Goal: Communication & Community: Answer question/provide support

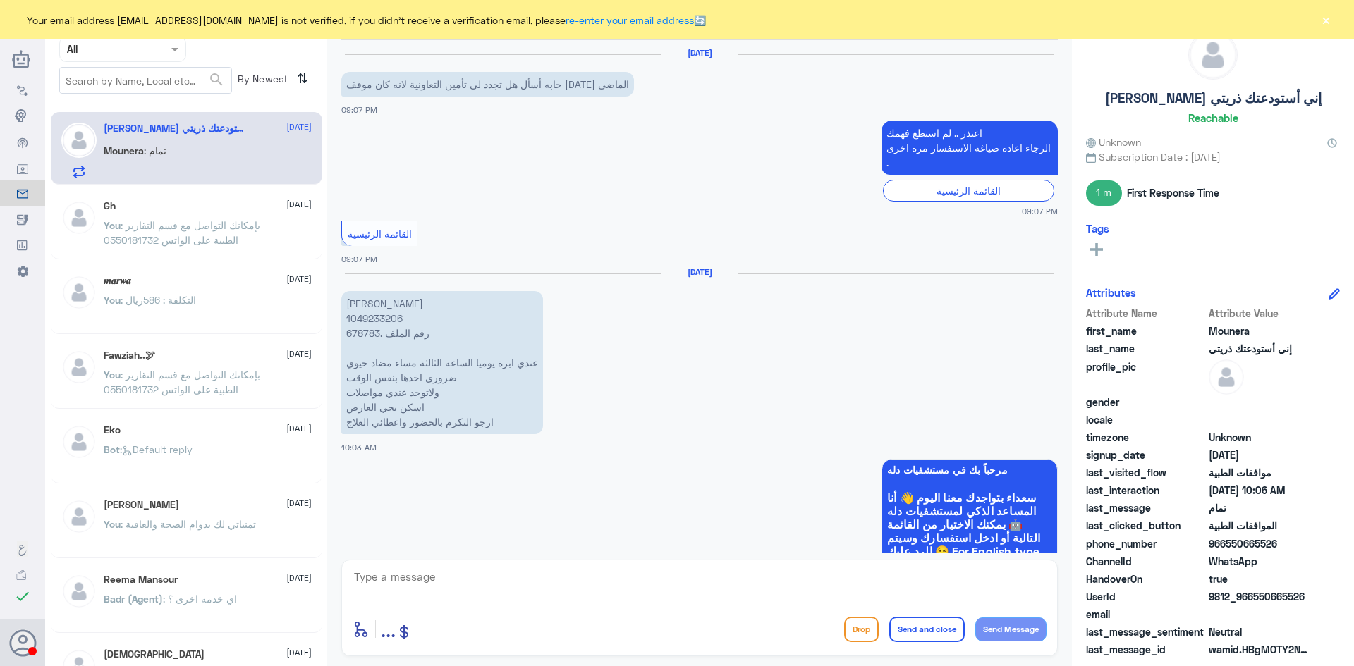
scroll to position [872, 0]
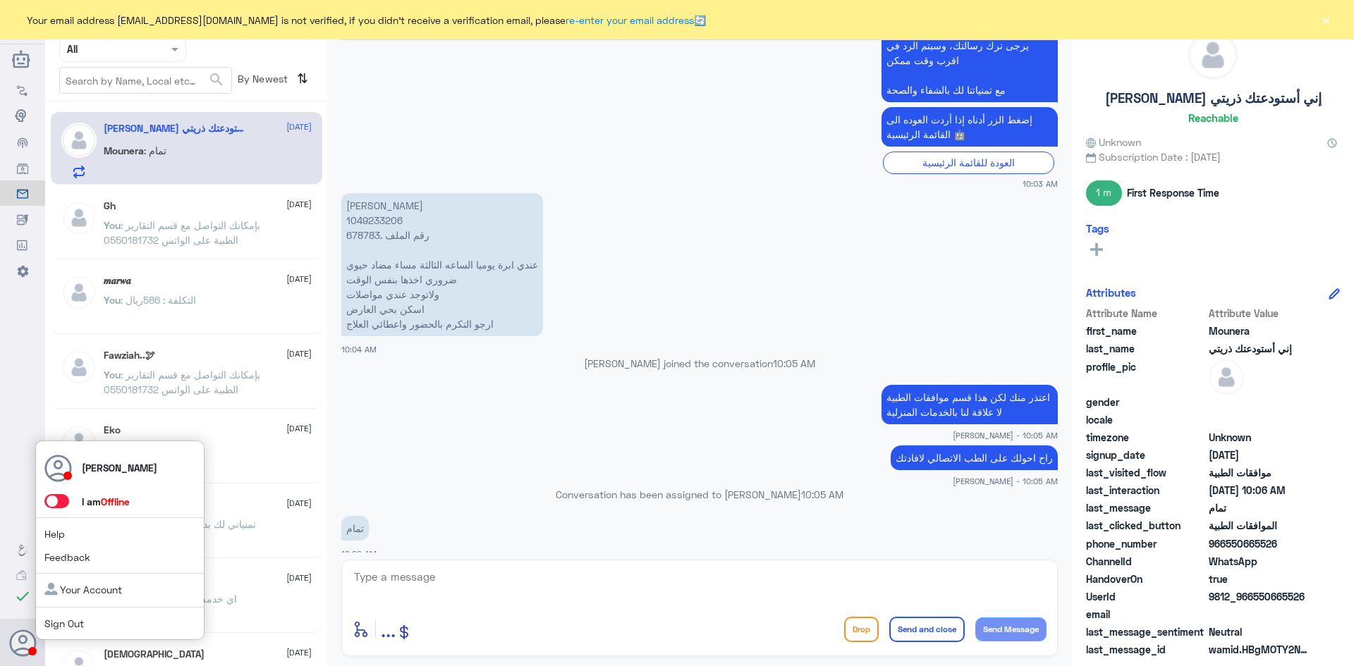
click at [59, 501] on span at bounding box center [56, 501] width 25 height 14
click at [0, 0] on input "checkbox" at bounding box center [0, 0] width 0 height 0
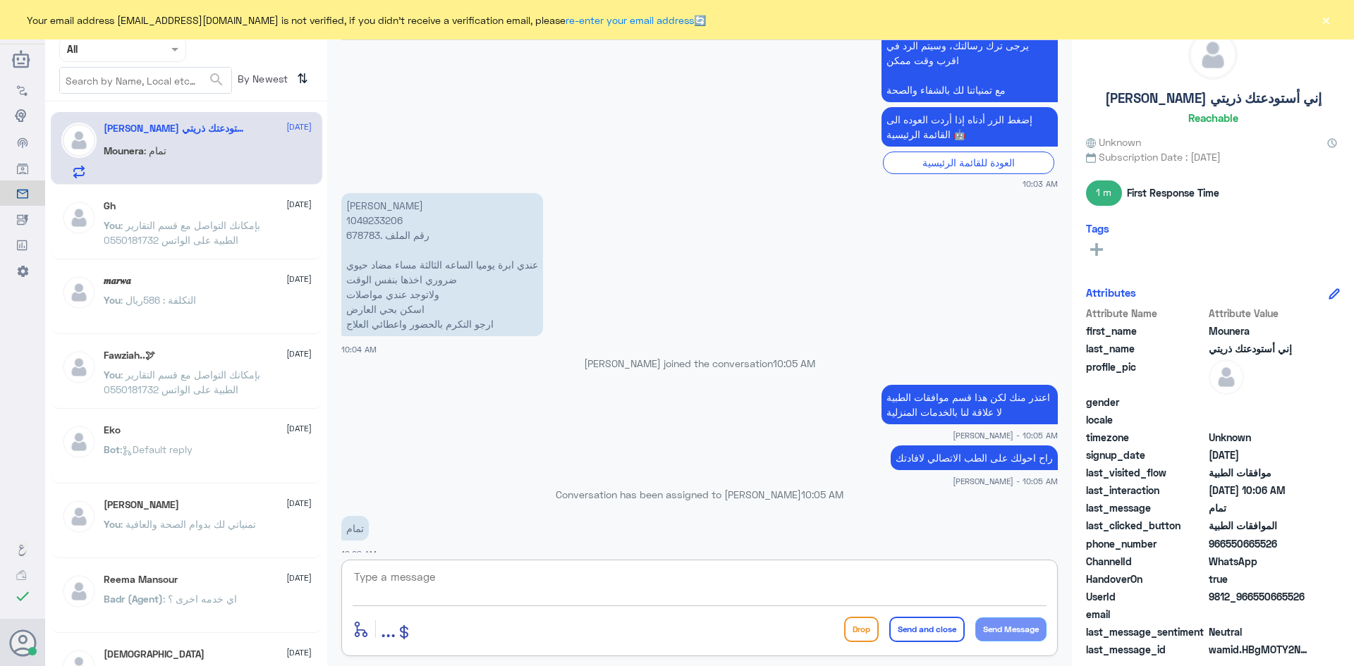
click at [546, 571] on textarea at bounding box center [700, 585] width 694 height 35
paste textarea "مرحبا معك [PERSON_NAME] من الطب الاتصالي"
type textarea "مرحبا معك [PERSON_NAME] من الطب الاتصالي"
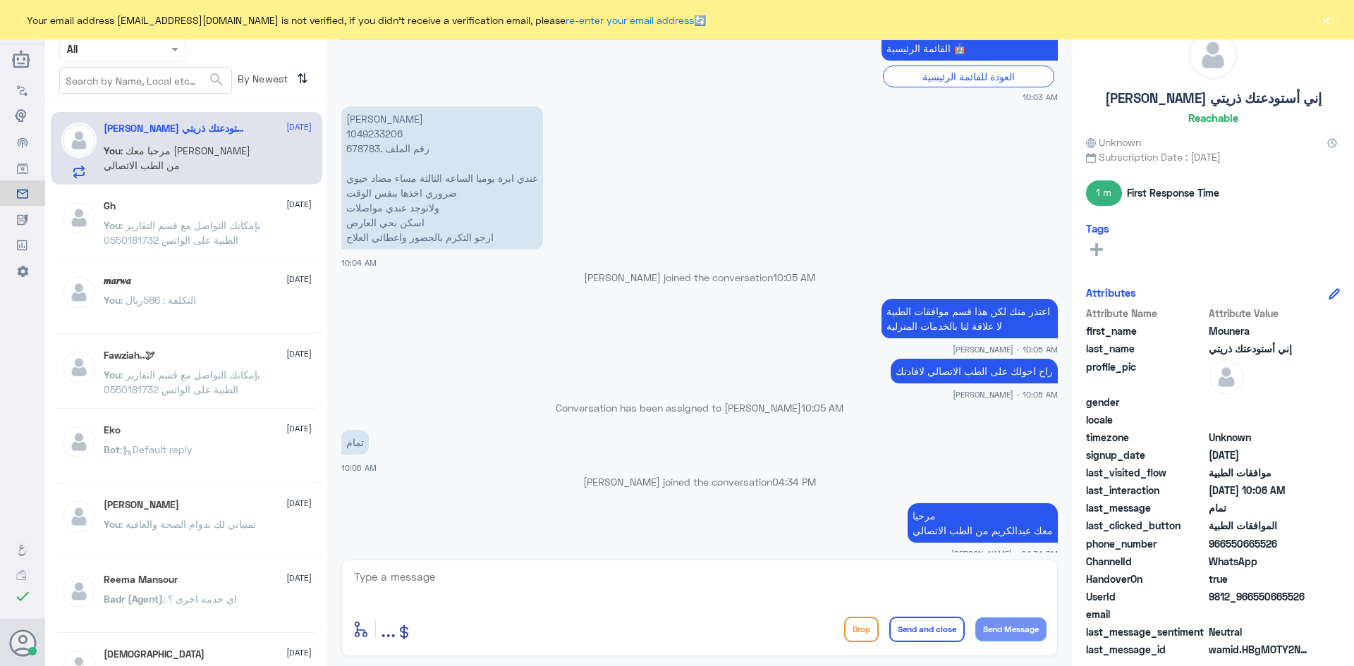
click at [205, 204] on div "Gh [DATE]" at bounding box center [208, 206] width 208 height 12
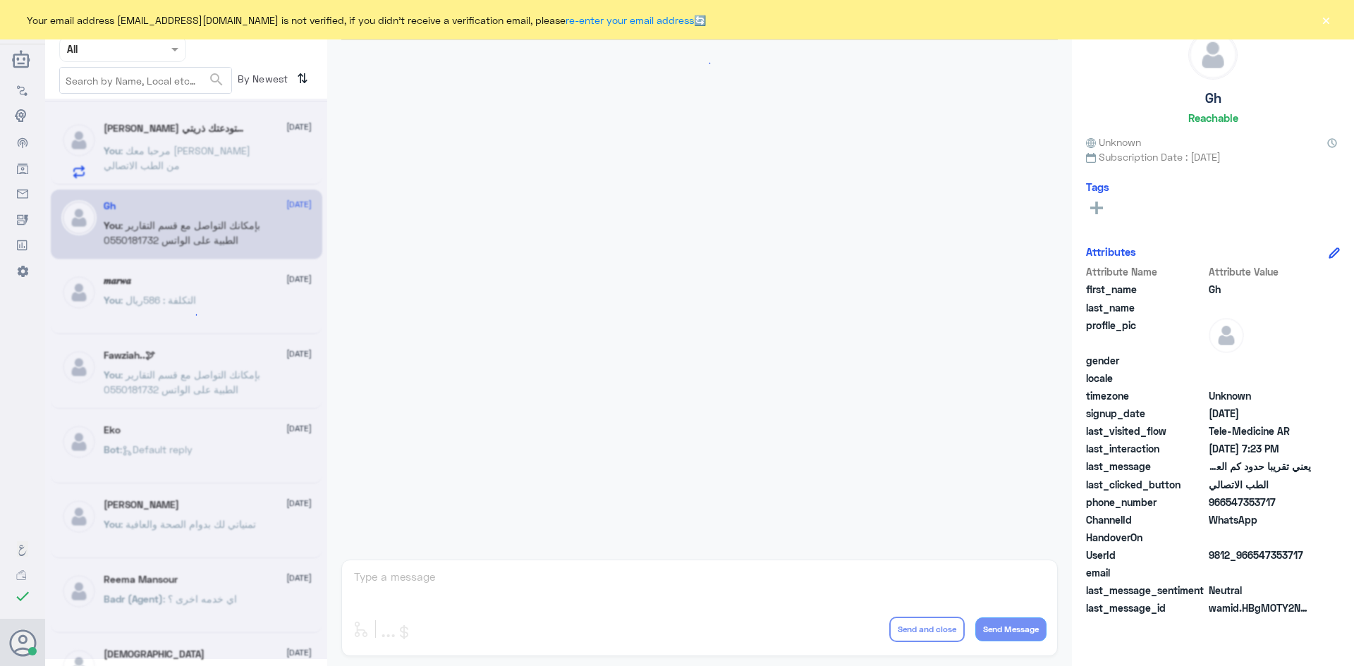
scroll to position [601, 0]
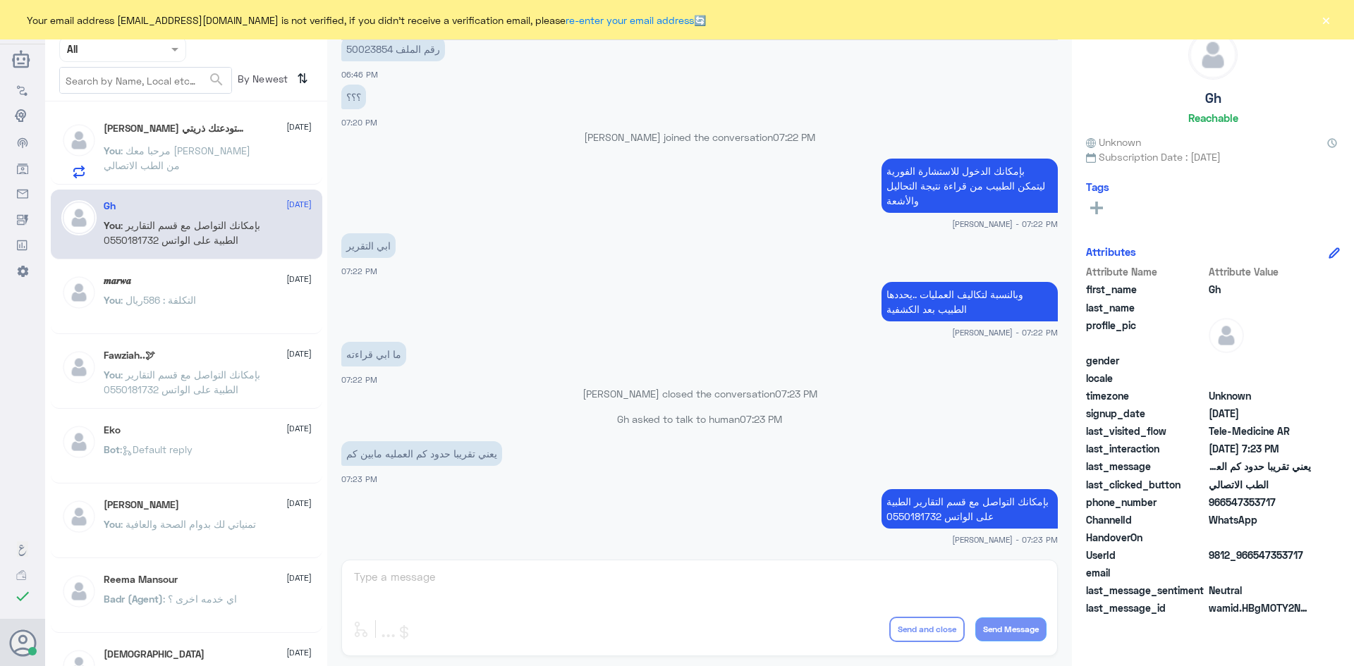
click at [240, 155] on span ": مرحبا معك [PERSON_NAME] من الطب الاتصالي" at bounding box center [177, 158] width 147 height 27
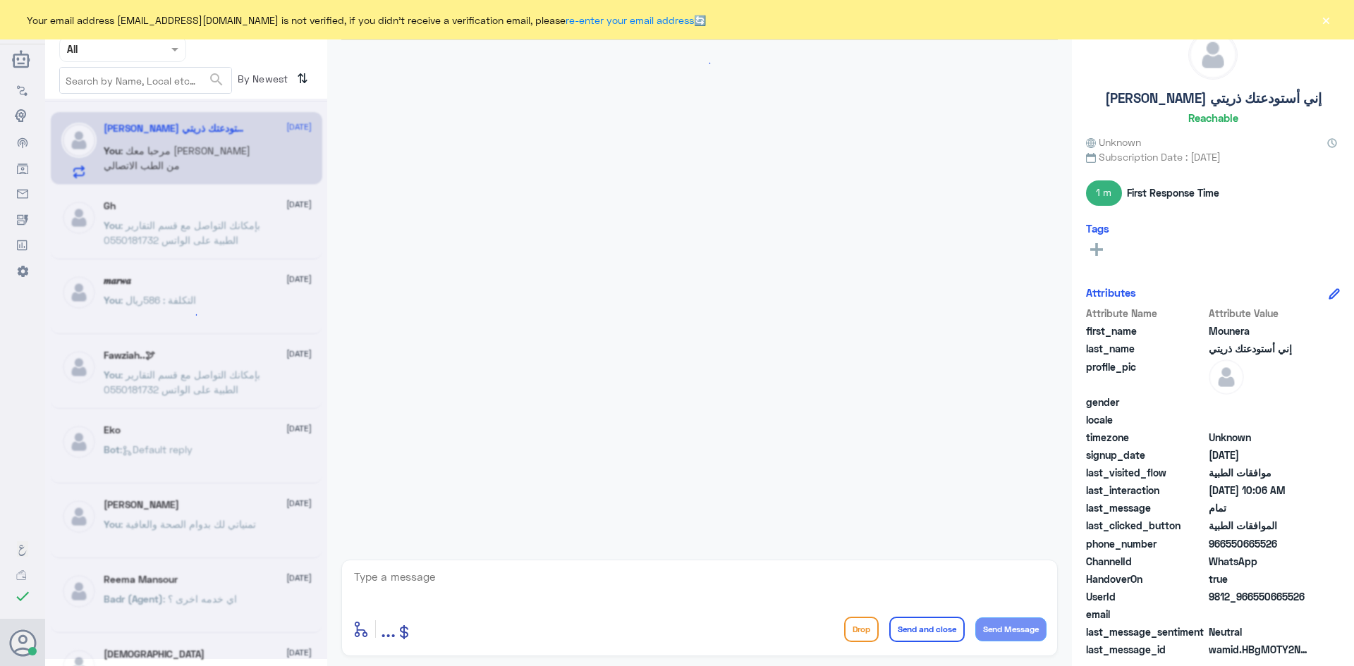
scroll to position [958, 0]
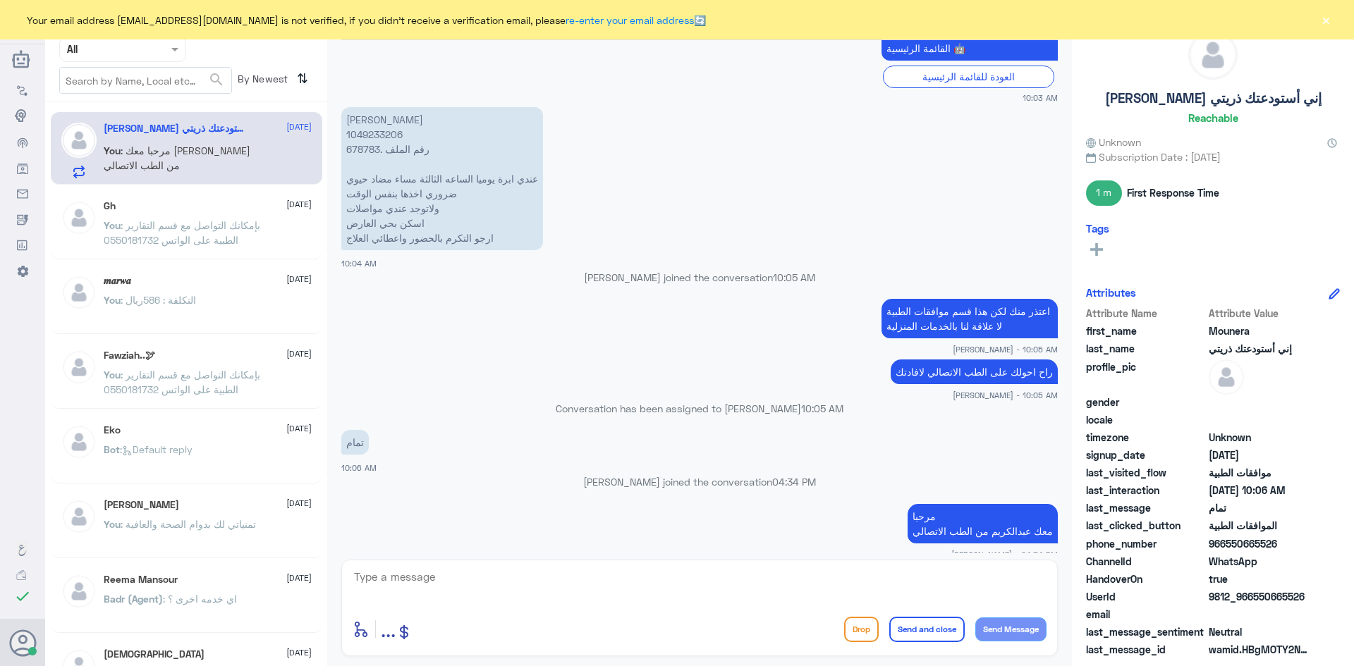
click at [1325, 25] on button "×" at bounding box center [1326, 20] width 14 height 14
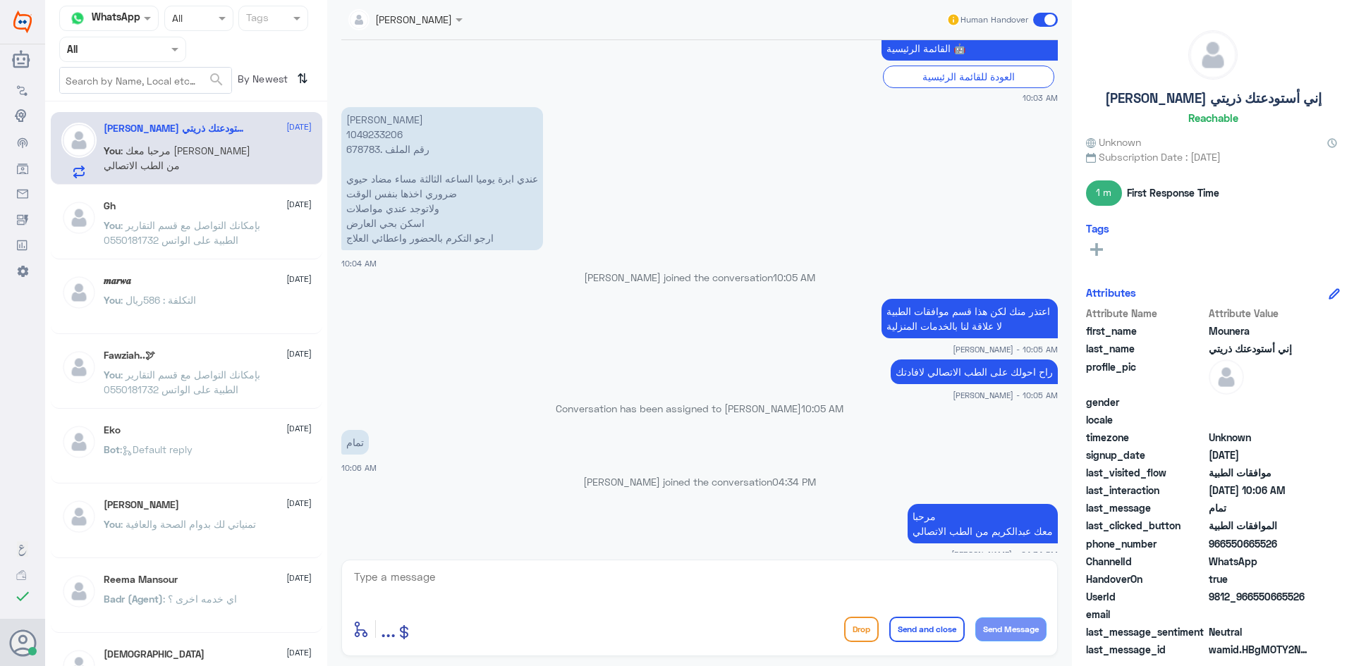
click at [1039, 20] on span at bounding box center [1045, 20] width 25 height 14
click at [0, 0] on input "checkbox" at bounding box center [0, 0] width 0 height 0
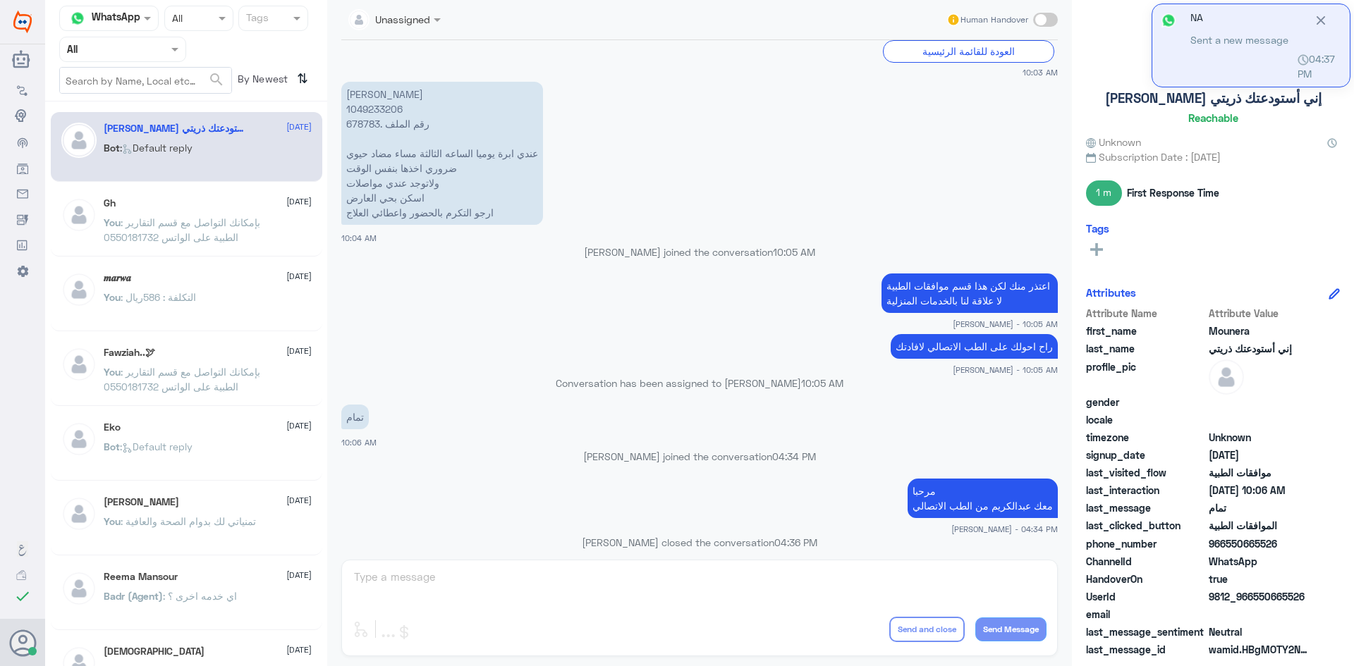
scroll to position [1316, 0]
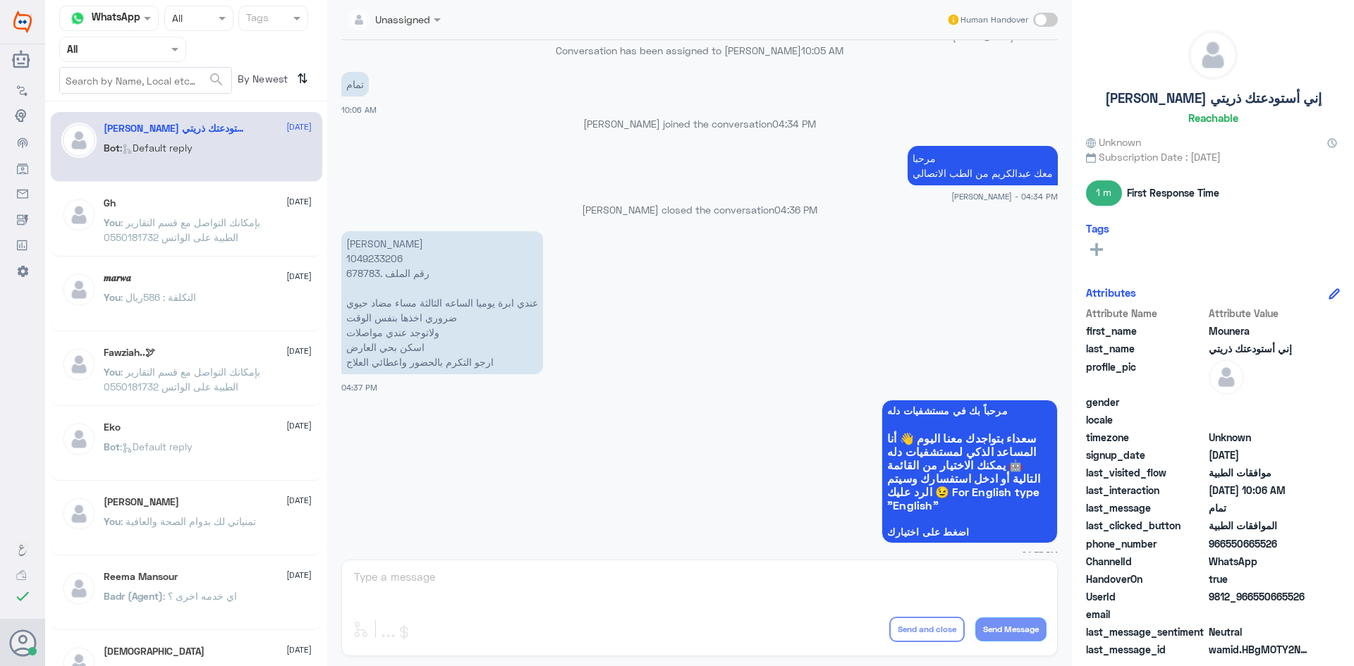
click at [522, 589] on div "Unassigned Human Handover [DATE] حابه أسأل هل تجدد لي تأمين التعاونية لانه كان …" at bounding box center [699, 335] width 745 height 671
click at [1046, 20] on span at bounding box center [1045, 20] width 25 height 14
click at [0, 0] on input "checkbox" at bounding box center [0, 0] width 0 height 0
click at [685, 567] on div "enter flow name ... Drop Send and close Send Message" at bounding box center [699, 608] width 716 height 97
click at [685, 568] on textarea at bounding box center [700, 585] width 694 height 35
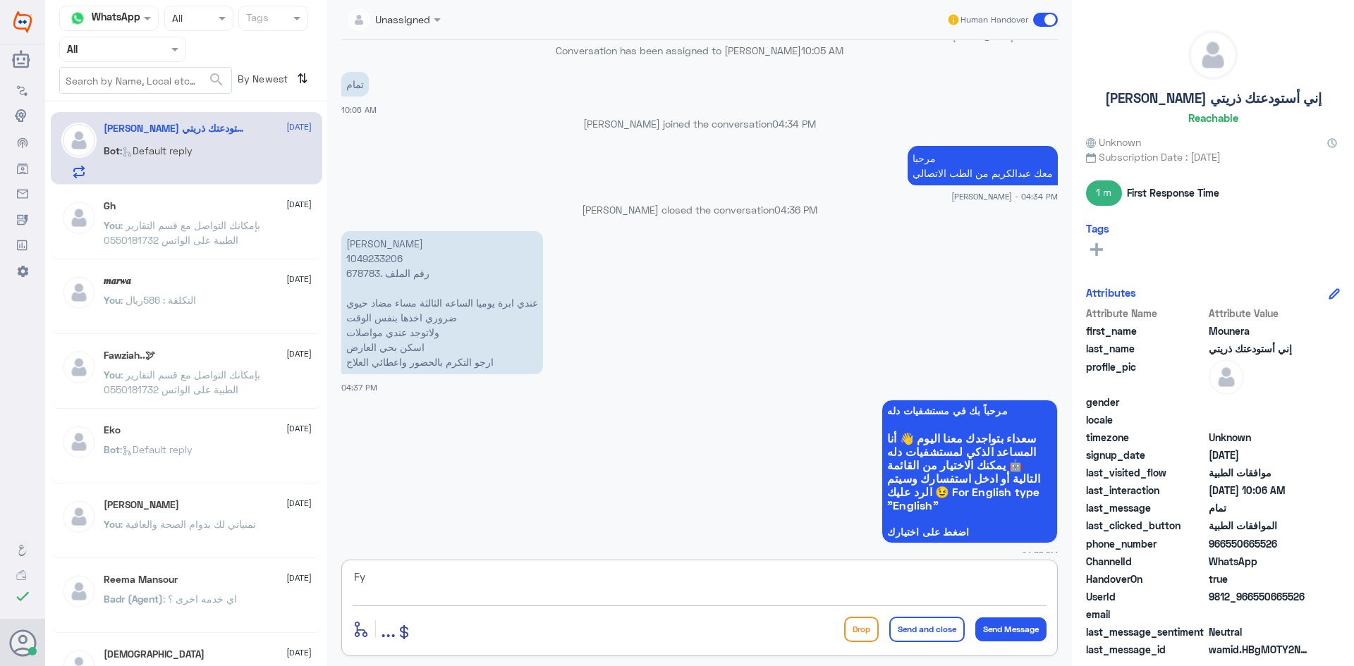
type textarea "F"
type textarea "بإمكانك التواصل مع قسم الرعاية المنزلية على الرقم : 0118275005"
click at [909, 631] on button "Send and close" at bounding box center [926, 629] width 75 height 25
